Goal: Task Accomplishment & Management: Complete application form

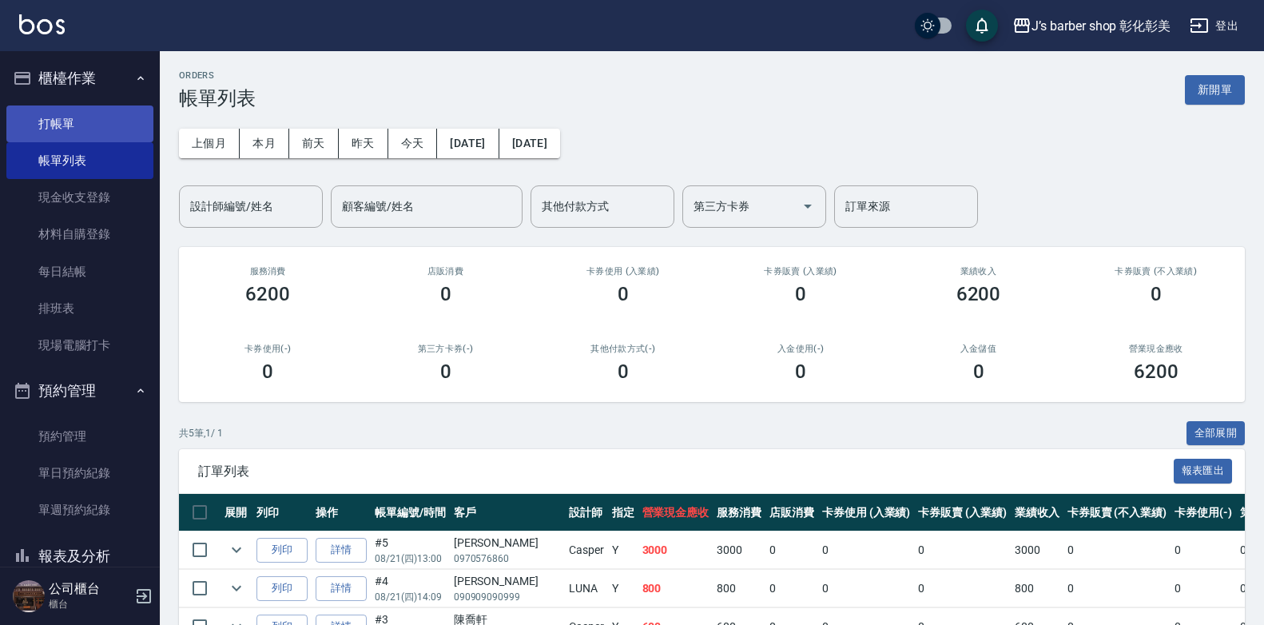
click at [49, 121] on link "打帳單" at bounding box center [79, 123] width 147 height 37
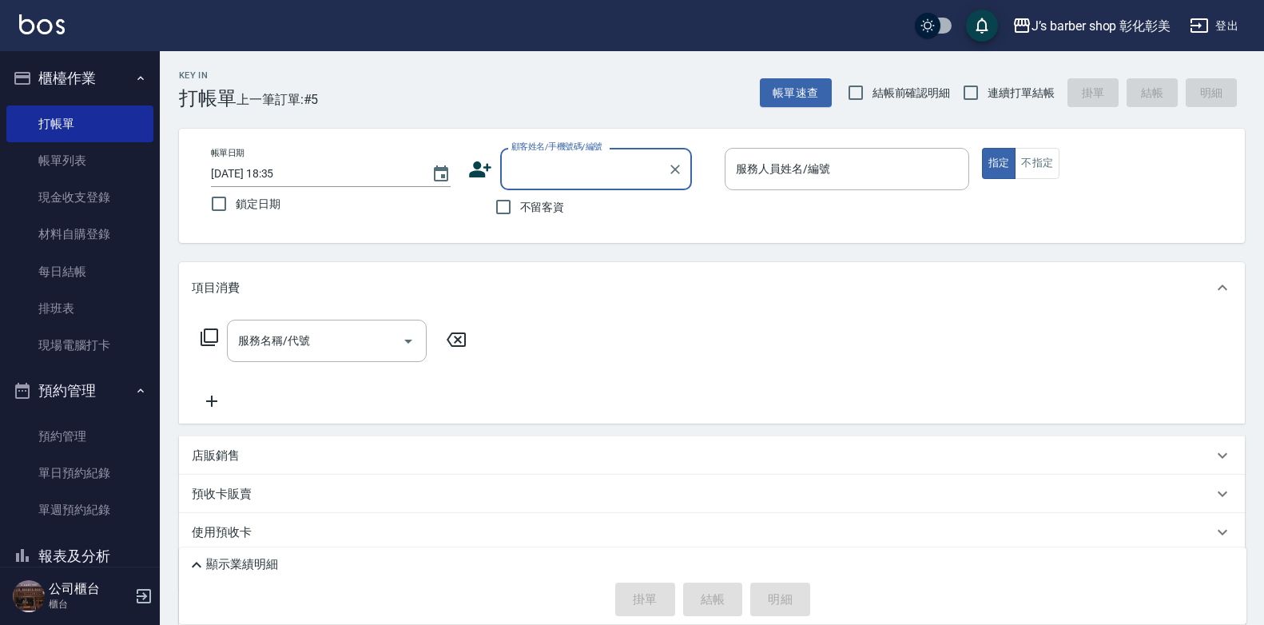
click at [579, 175] on input "顧客姓名/手機號碼/編號" at bounding box center [583, 169] width 153 height 28
click at [566, 201] on li "昌育/0909090909/C2" at bounding box center [596, 210] width 192 height 26
type input "昌育/0909090909/C2"
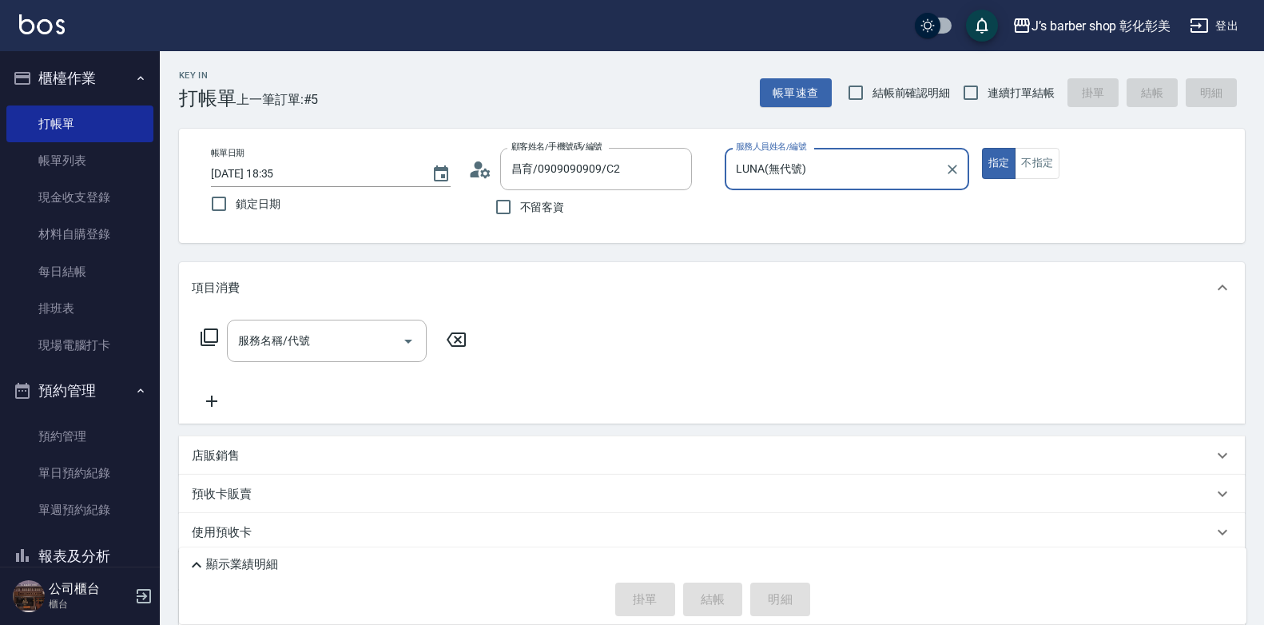
type input "LUNA(無代號)"
click at [329, 324] on div "服務名稱/代號" at bounding box center [327, 341] width 200 height 42
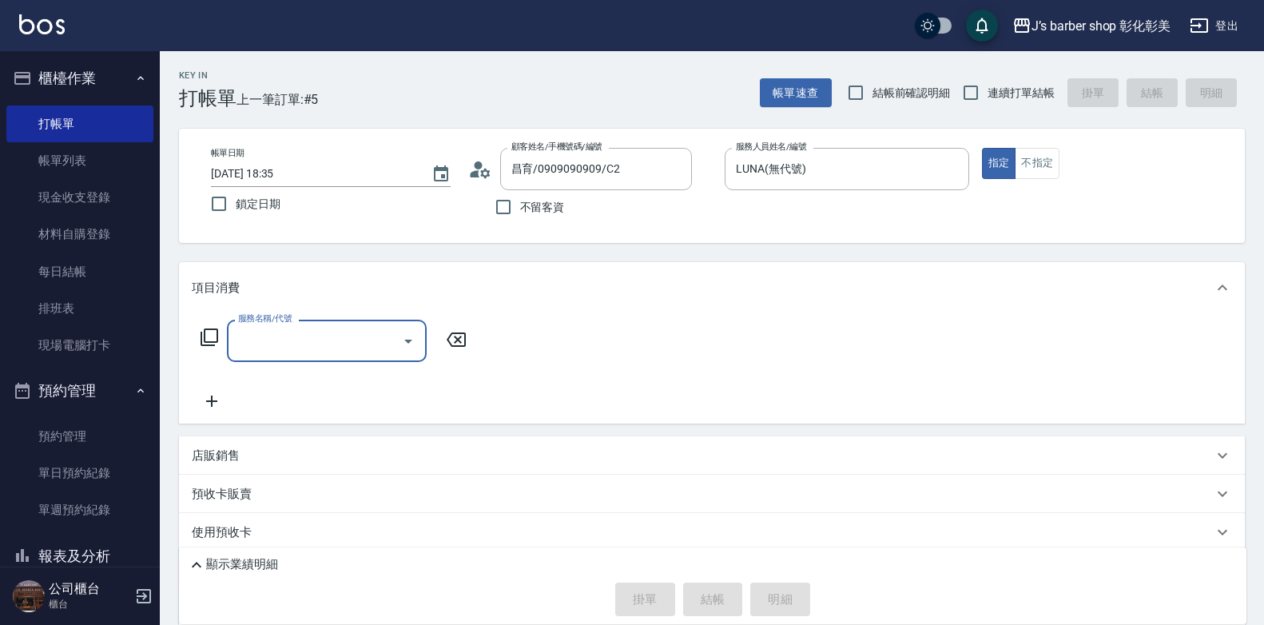
click at [325, 341] on input "服務名稱/代號" at bounding box center [314, 341] width 161 height 28
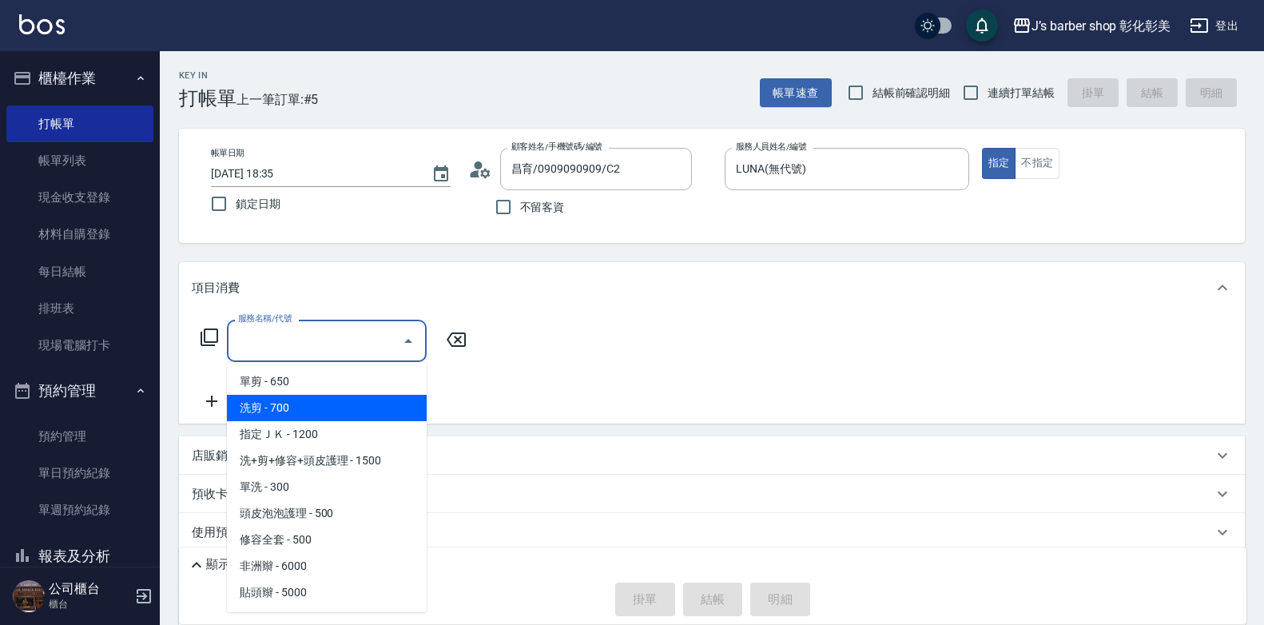
click at [315, 401] on span "洗剪 - 700" at bounding box center [327, 408] width 200 height 26
type input "洗剪(101)"
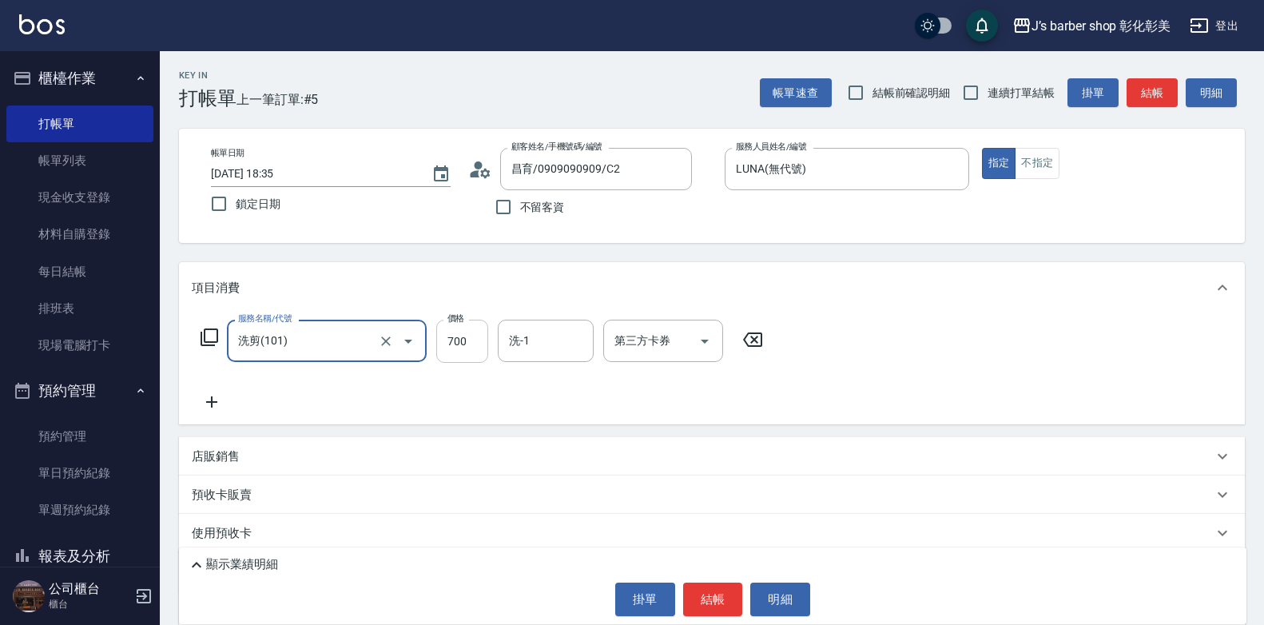
click at [463, 348] on input "700" at bounding box center [462, 341] width 52 height 43
type input "600"
click at [521, 342] on div "洗-1 洗-1" at bounding box center [546, 341] width 96 height 42
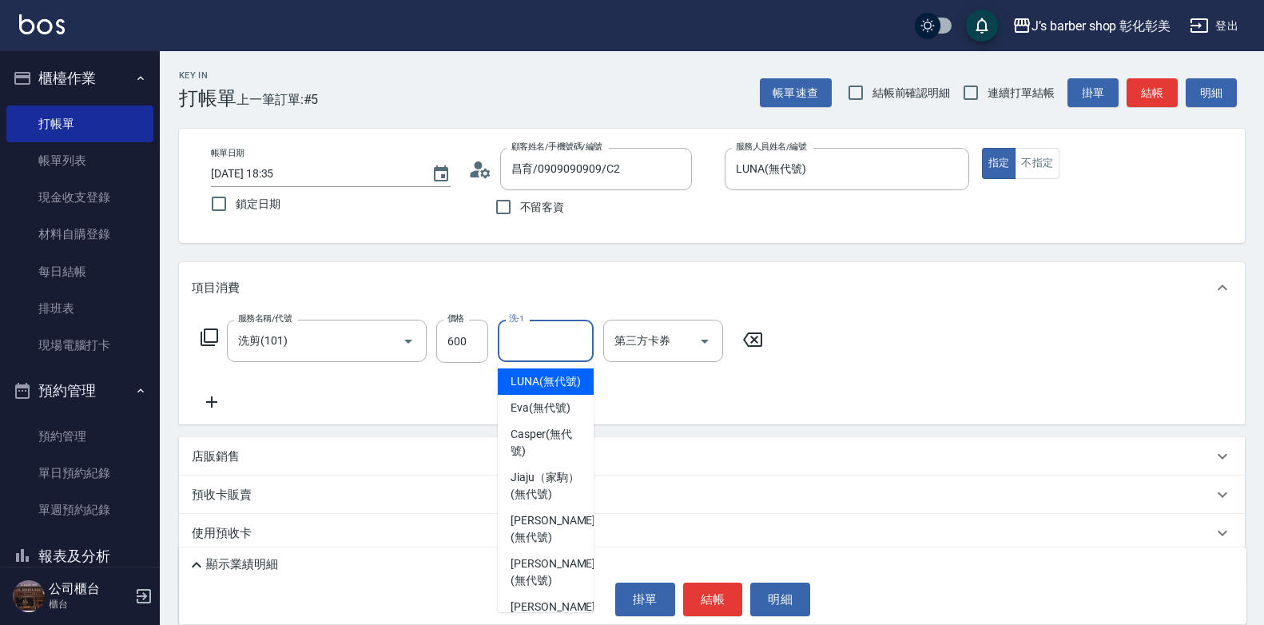
click at [526, 376] on span "LUNA (無代號)" at bounding box center [545, 381] width 70 height 17
type input "LUNA(無代號)"
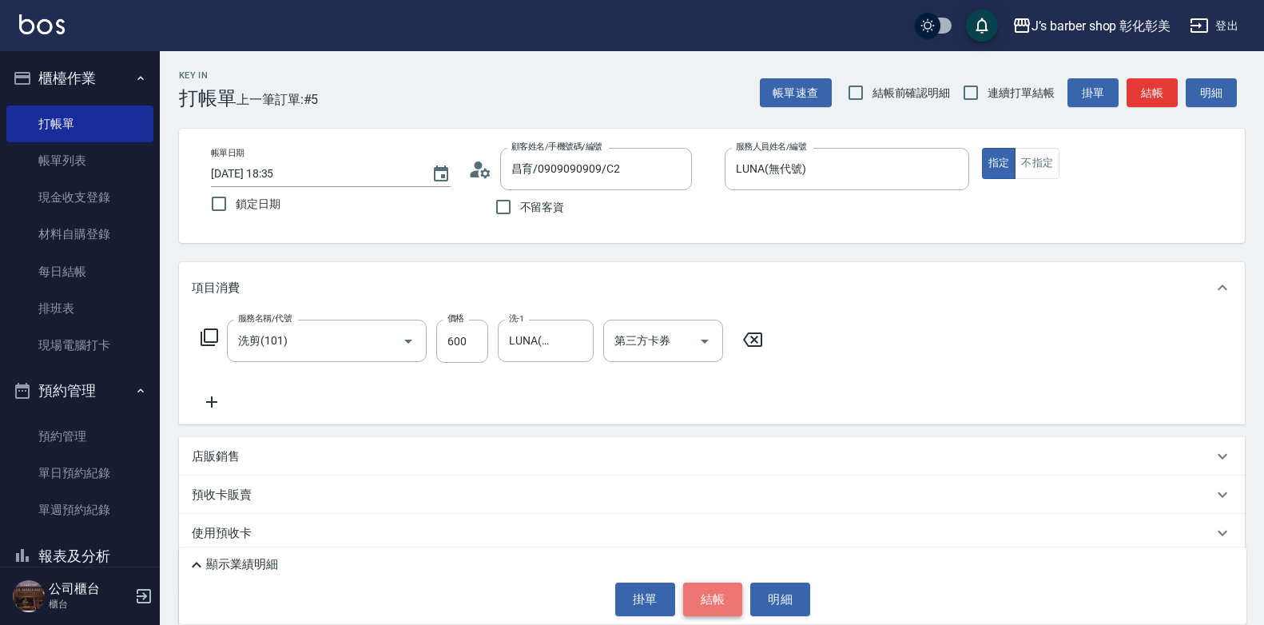
click at [731, 608] on button "結帳" at bounding box center [713, 599] width 60 height 34
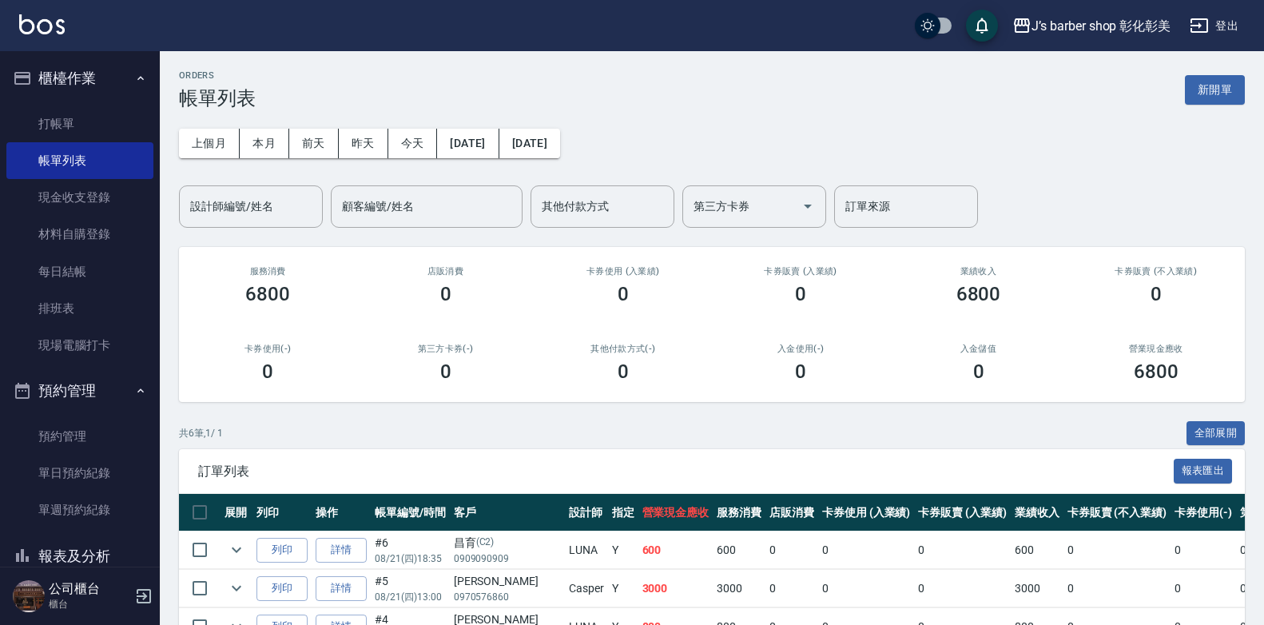
click at [205, 201] on input "設計師編號/姓名" at bounding box center [250, 207] width 129 height 28
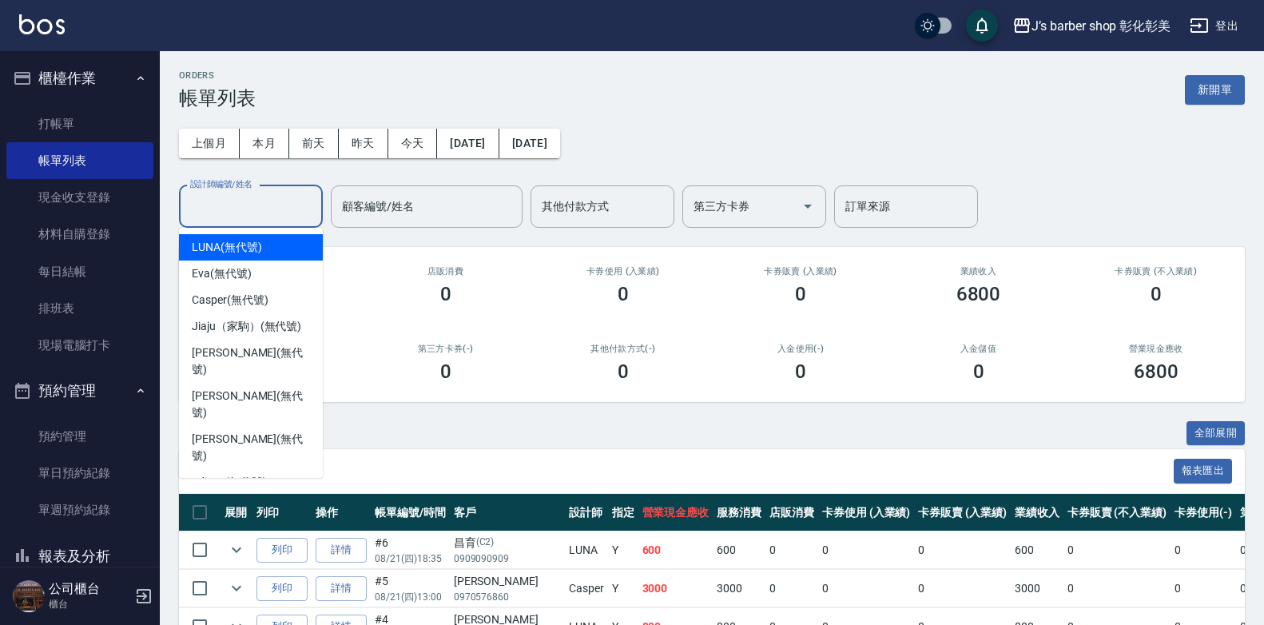
click at [240, 237] on div "LUNA (無代號)" at bounding box center [251, 247] width 144 height 26
type input "LUNA(無代號)"
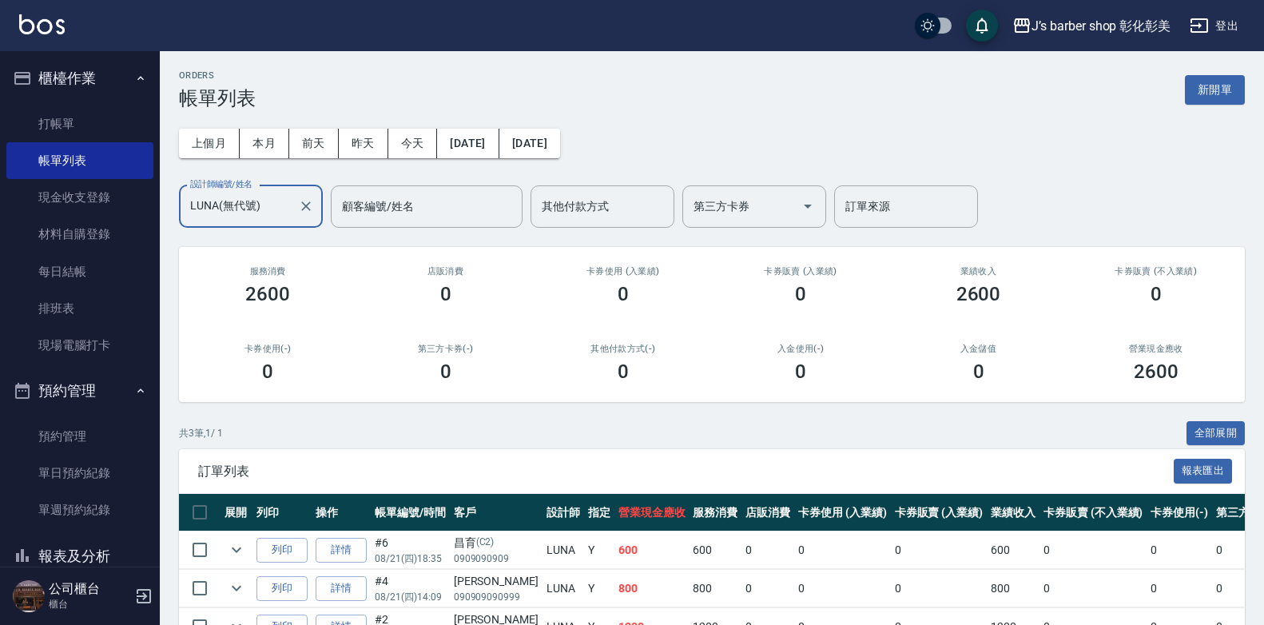
click at [314, 216] on div at bounding box center [305, 206] width 21 height 42
click at [304, 202] on icon "Clear" at bounding box center [306, 206] width 16 height 16
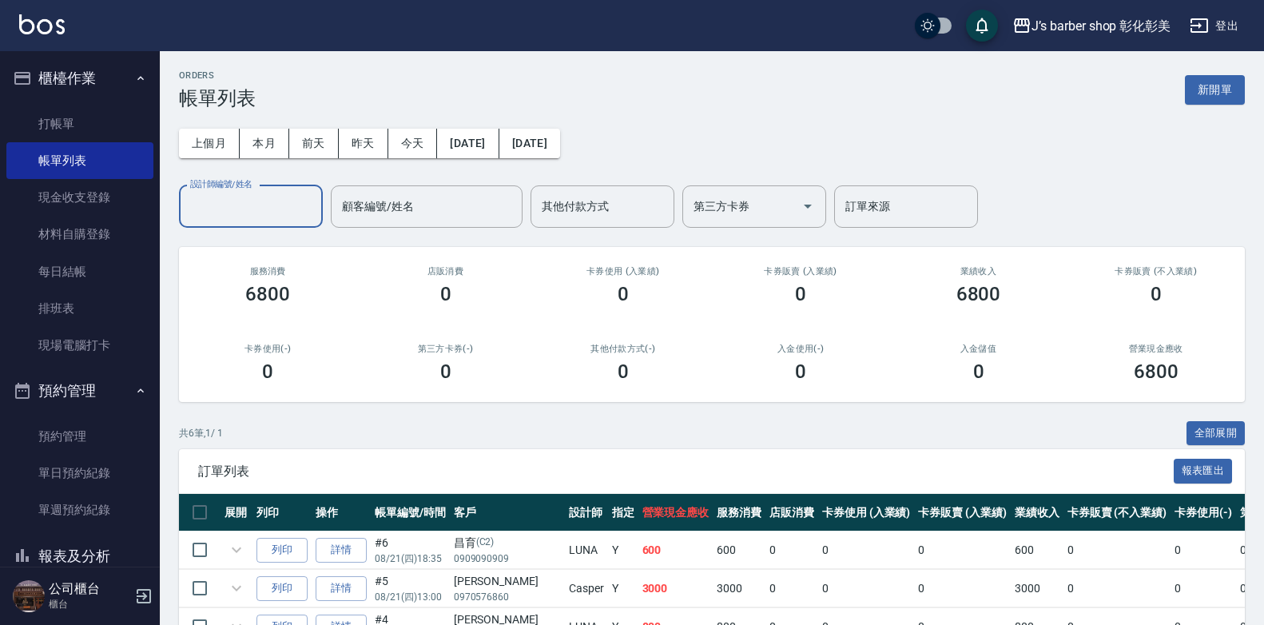
click at [293, 208] on input "設計師編號/姓名" at bounding box center [250, 207] width 129 height 28
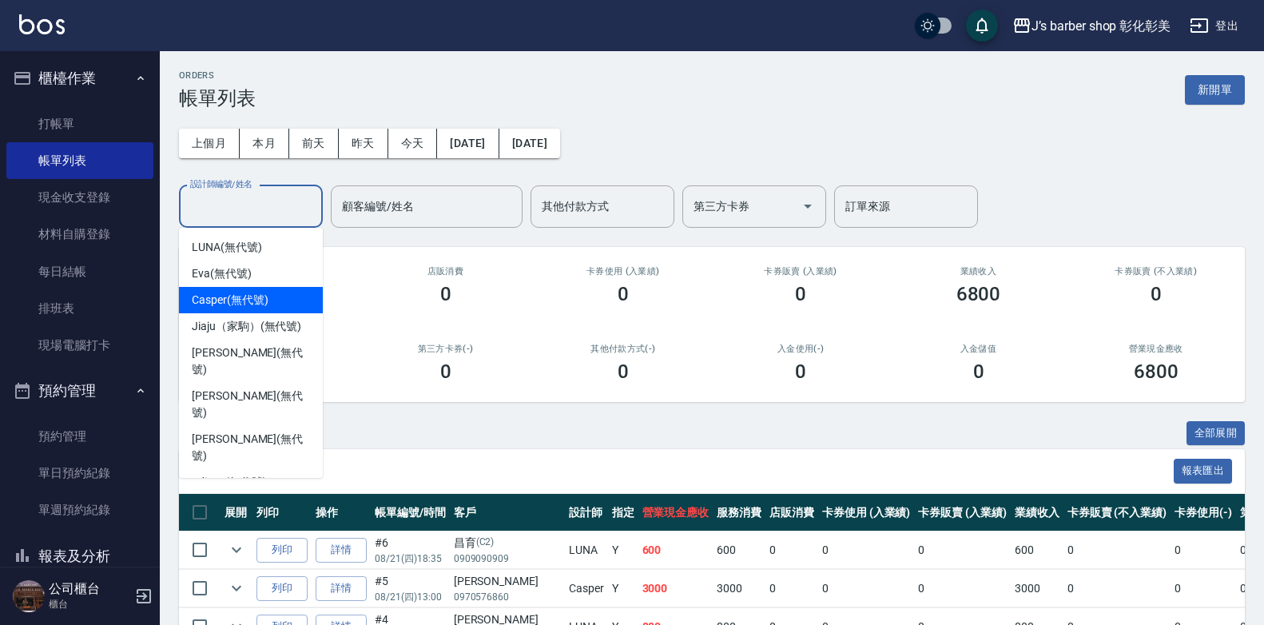
click at [257, 296] on span "Casper (無代號)" at bounding box center [230, 300] width 76 height 17
type input "Casper(無代號)"
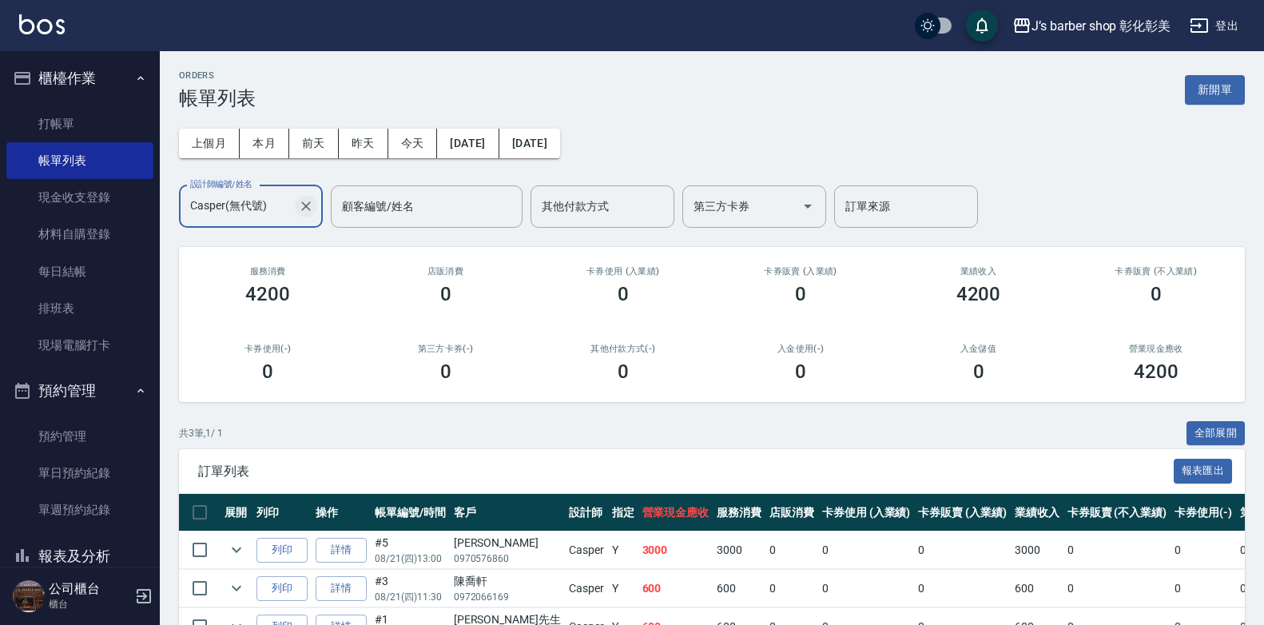
click at [295, 208] on button "Clear" at bounding box center [306, 206] width 22 height 22
click at [260, 150] on button "本月" at bounding box center [265, 144] width 50 height 30
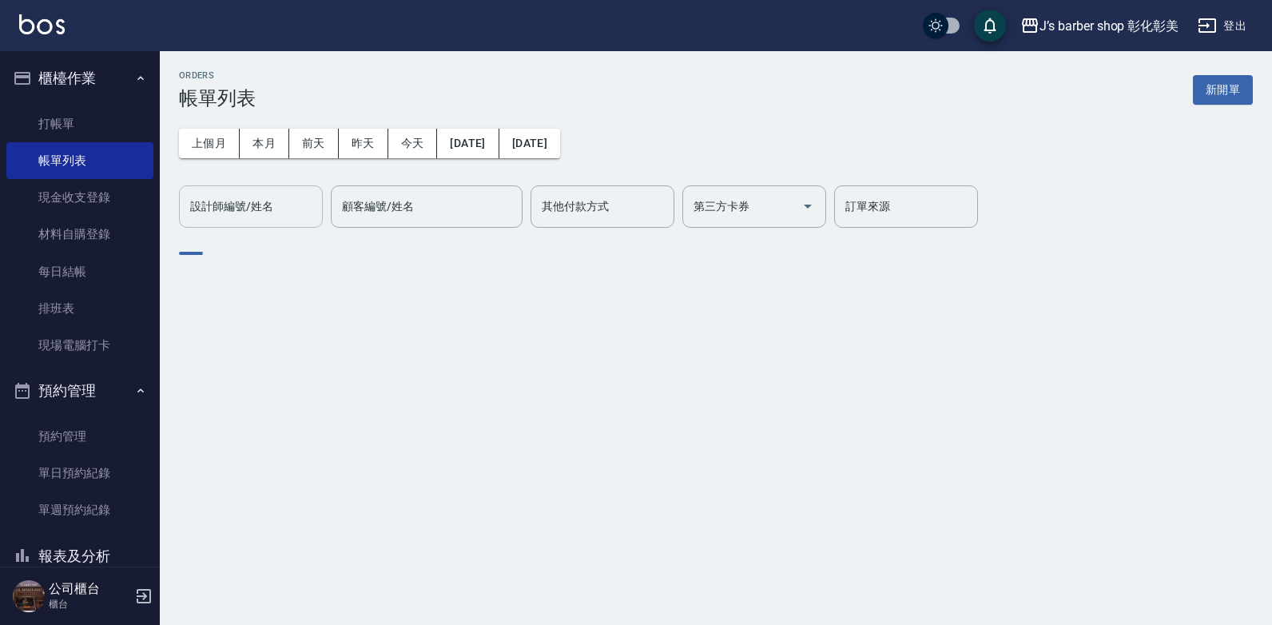
click at [252, 209] on div "設計師編號/姓名 設計師編號/姓名" at bounding box center [251, 206] width 144 height 42
click at [252, 209] on label "設計師編號/姓名" at bounding box center [231, 206] width 83 height 16
click at [252, 209] on input "設計師編號/姓名" at bounding box center [250, 207] width 129 height 28
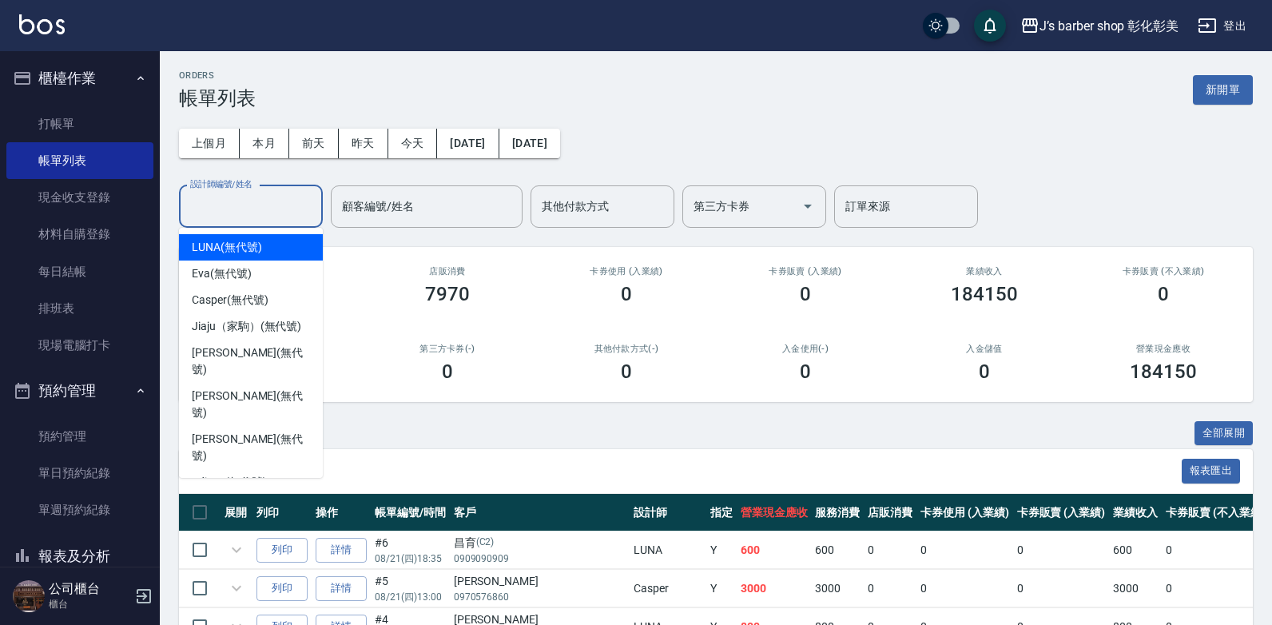
click at [251, 213] on div "設計師編號/姓名 設計師編號/姓名" at bounding box center [251, 206] width 144 height 42
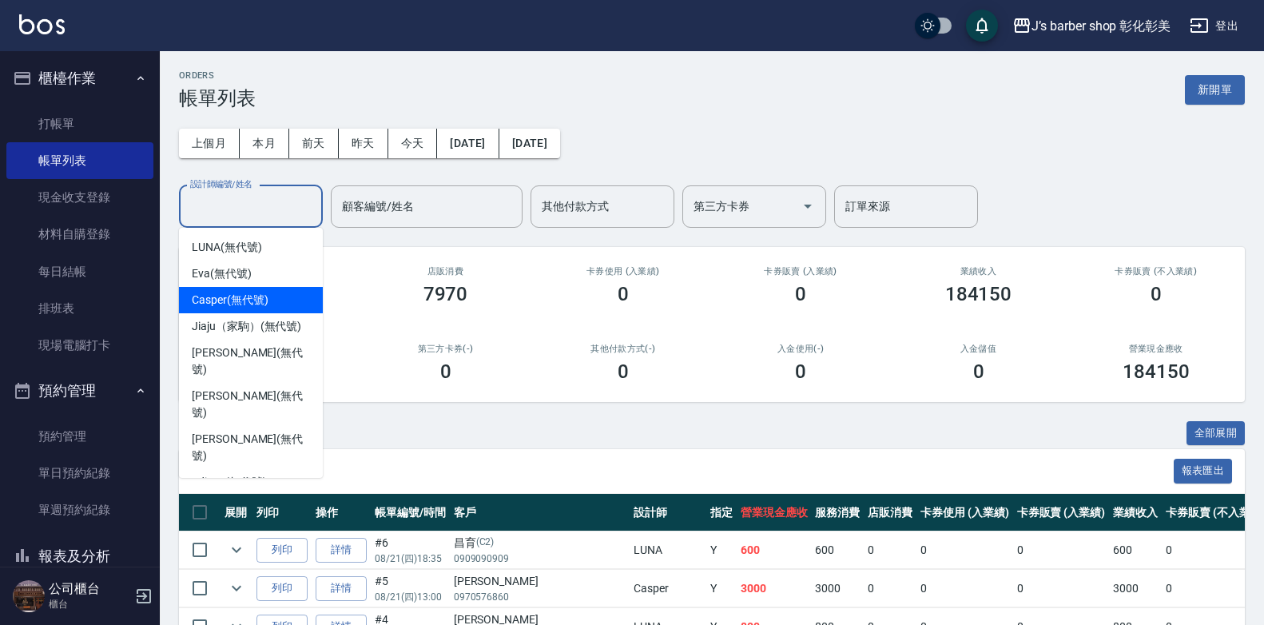
click at [257, 294] on span "Casper (無代號)" at bounding box center [230, 300] width 76 height 17
type input "Casper(無代號)"
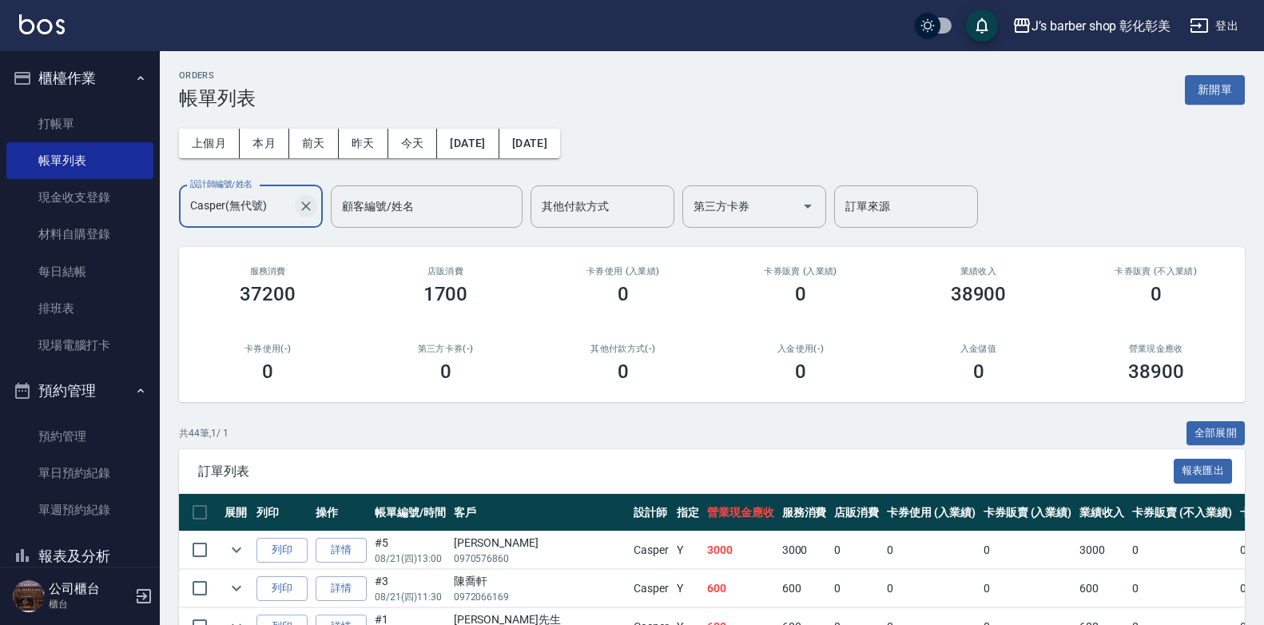
click at [309, 201] on icon "Clear" at bounding box center [306, 206] width 16 height 16
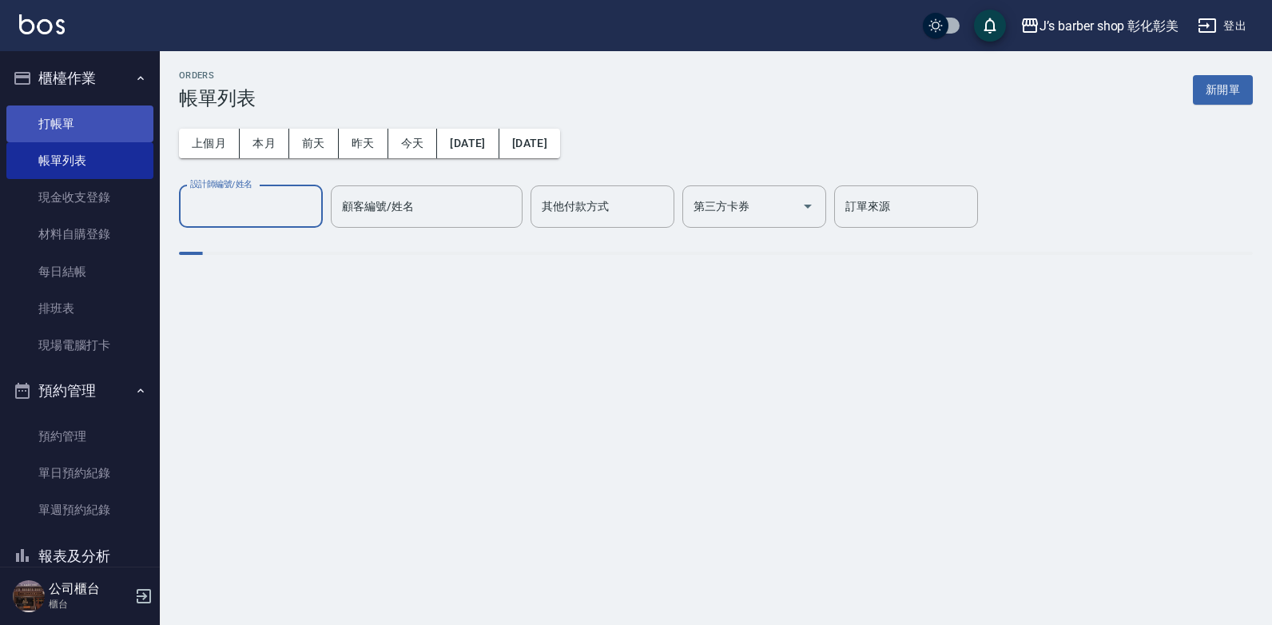
click at [125, 130] on link "打帳單" at bounding box center [79, 123] width 147 height 37
